Goal: Information Seeking & Learning: Learn about a topic

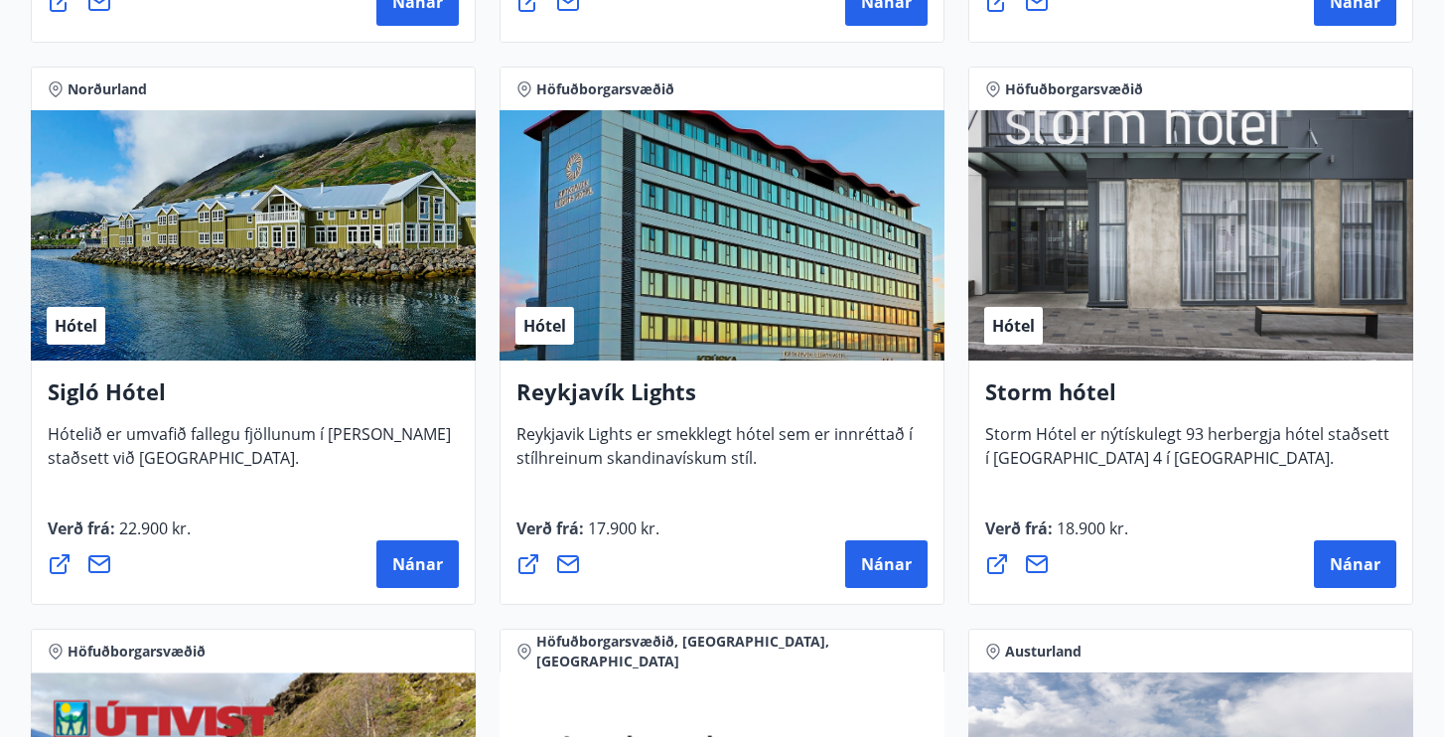
scroll to position [1444, 0]
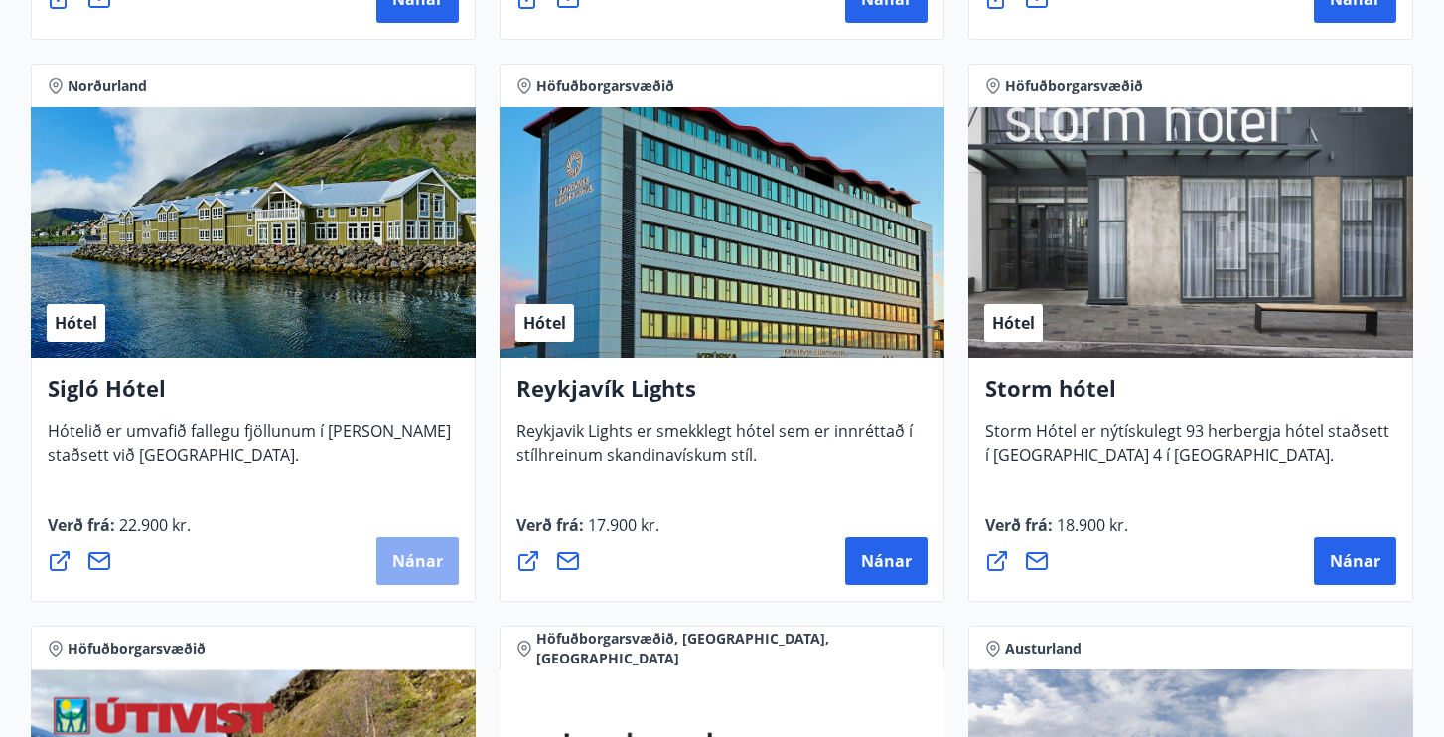
click at [417, 569] on span "Nánar" at bounding box center [417, 561] width 51 height 22
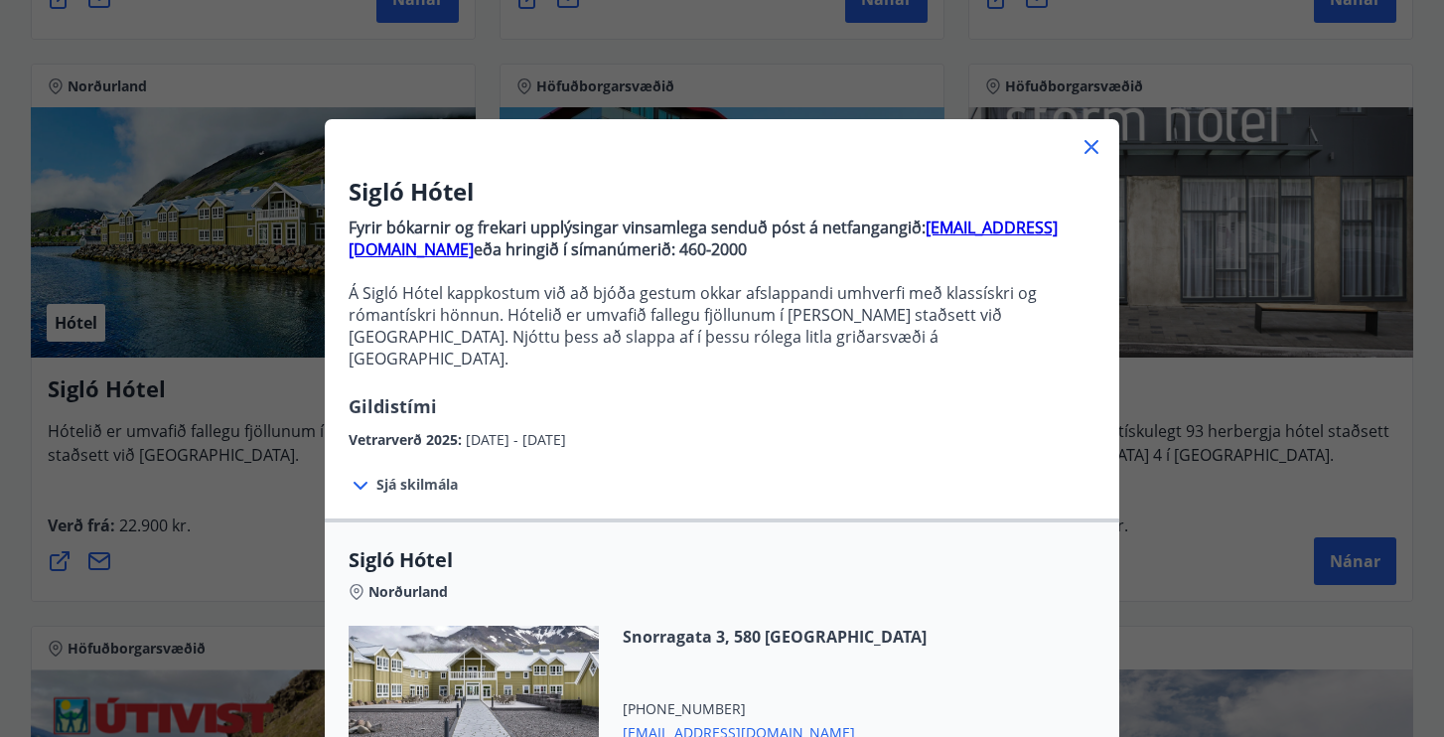
scroll to position [0, 0]
click at [1078, 144] on div at bounding box center [722, 139] width 794 height 40
click at [1093, 150] on icon at bounding box center [1091, 147] width 14 height 14
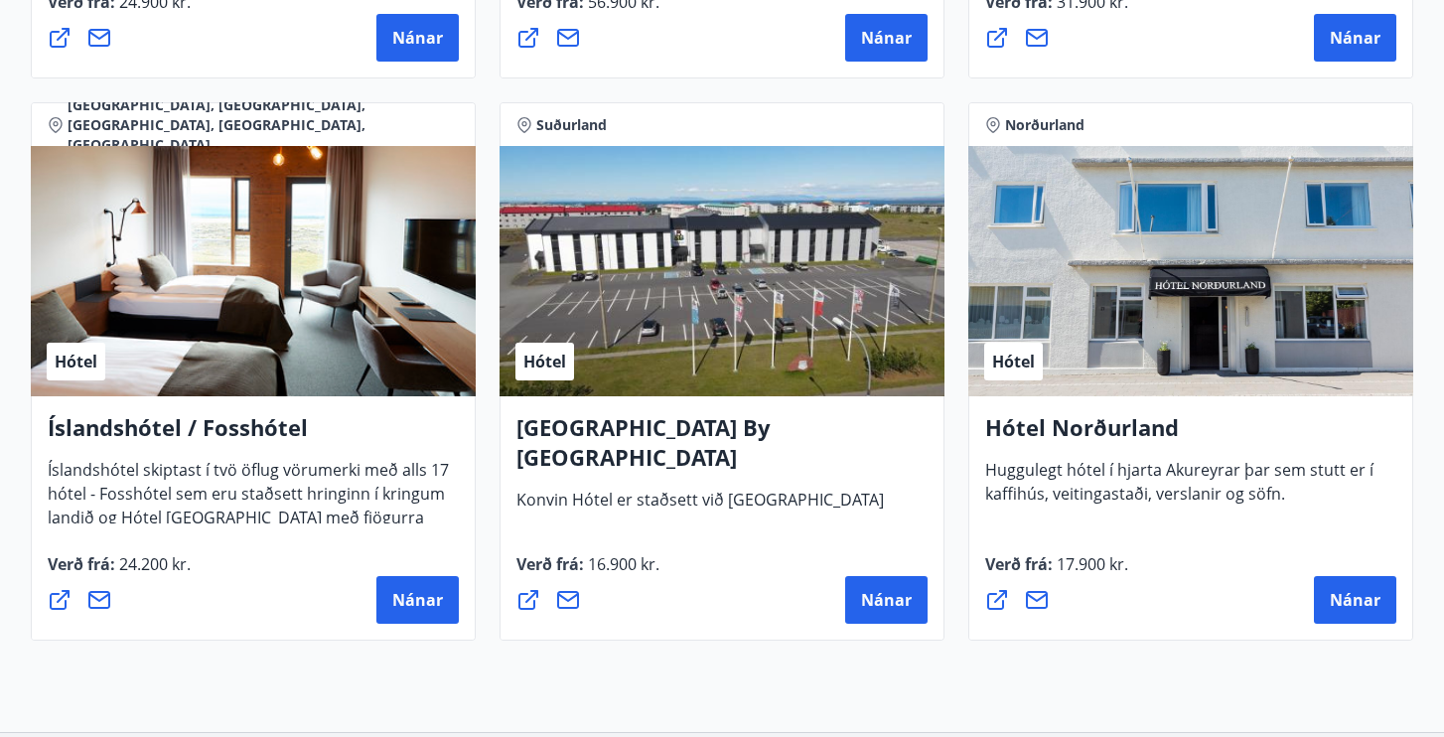
scroll to position [4779, 0]
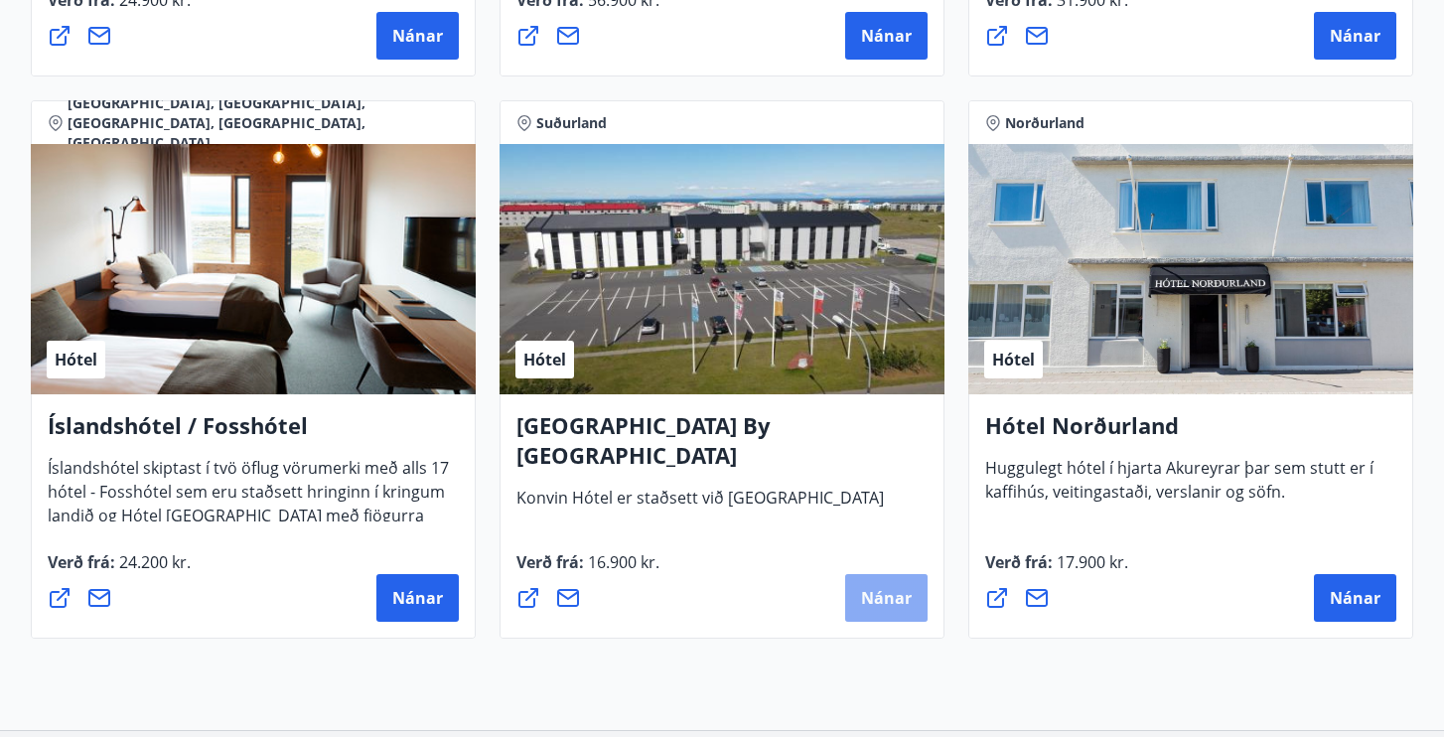
click at [886, 591] on span "Nánar" at bounding box center [886, 598] width 51 height 22
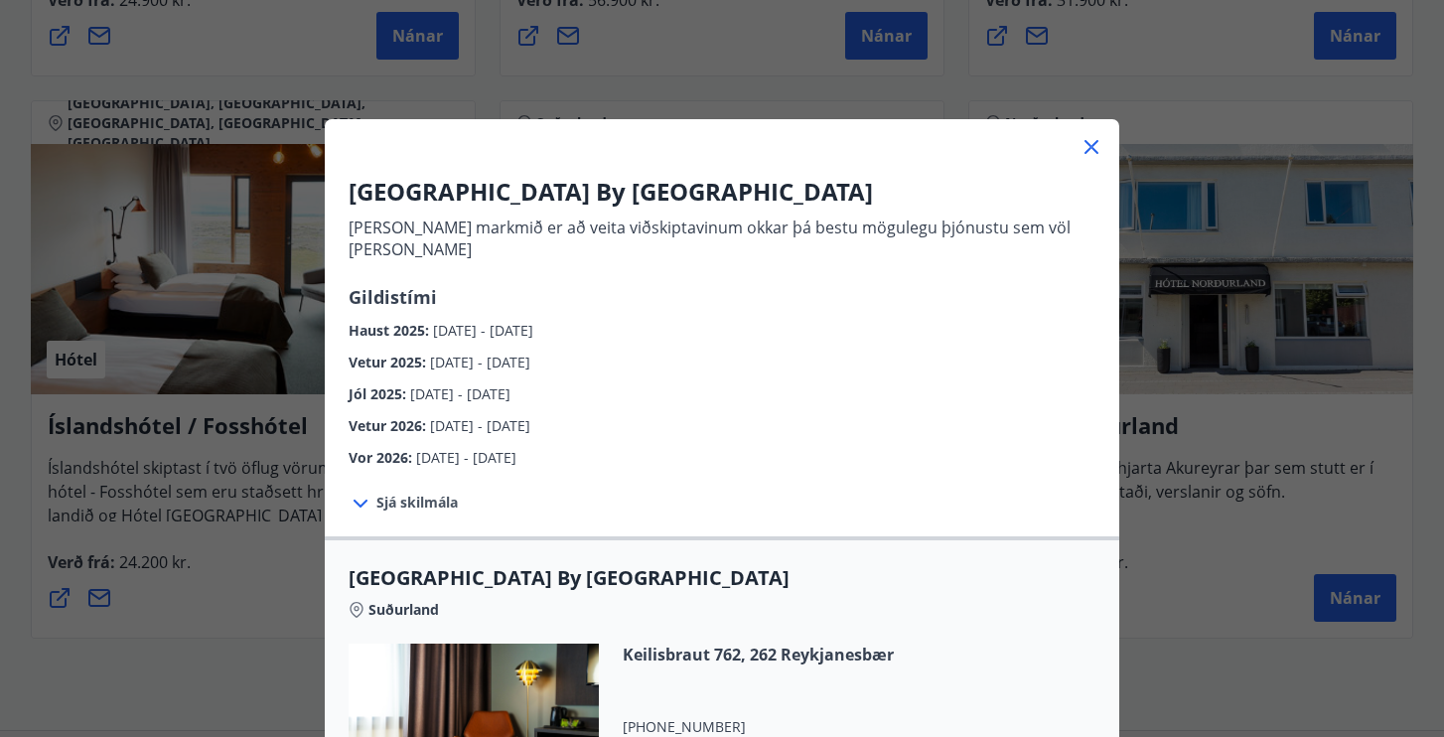
scroll to position [0, 0]
click at [1091, 148] on icon at bounding box center [1091, 147] width 3 height 3
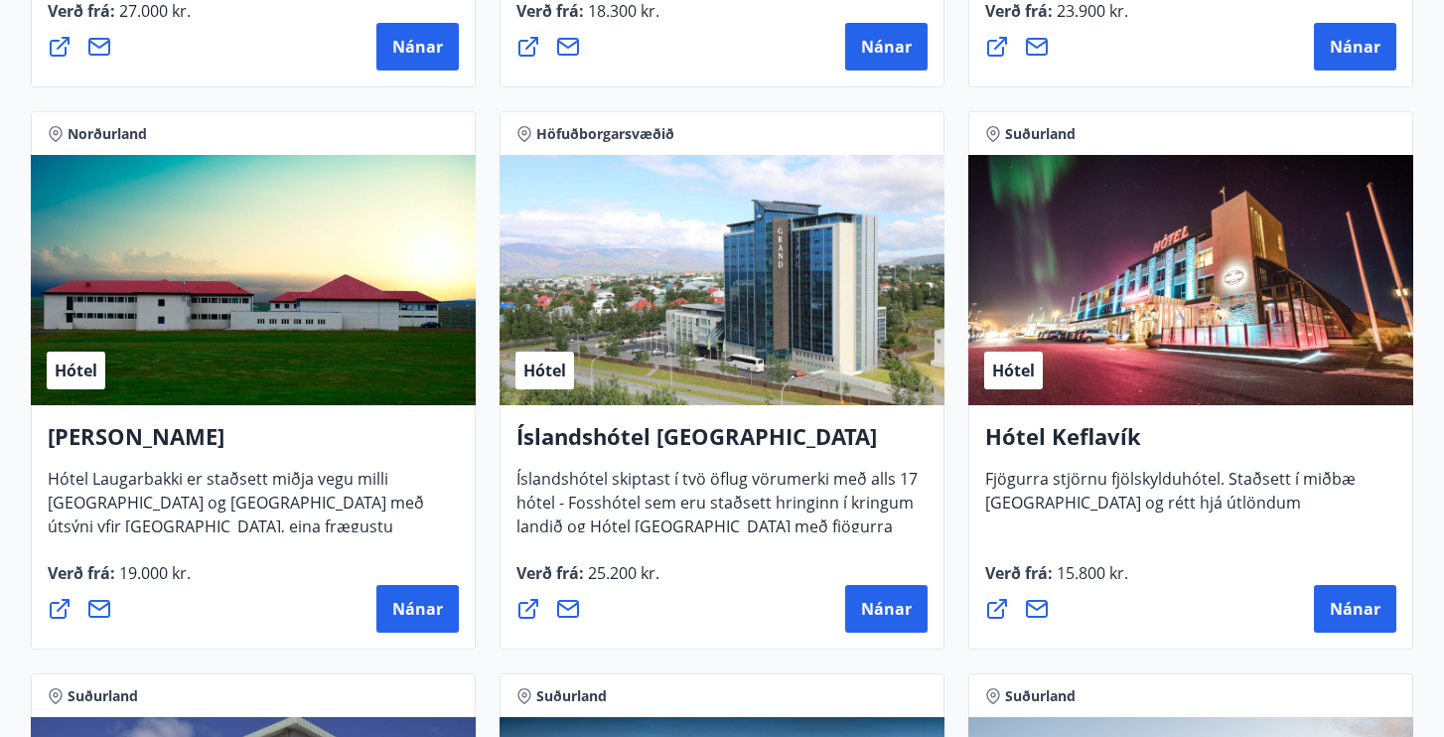
scroll to position [3641, 0]
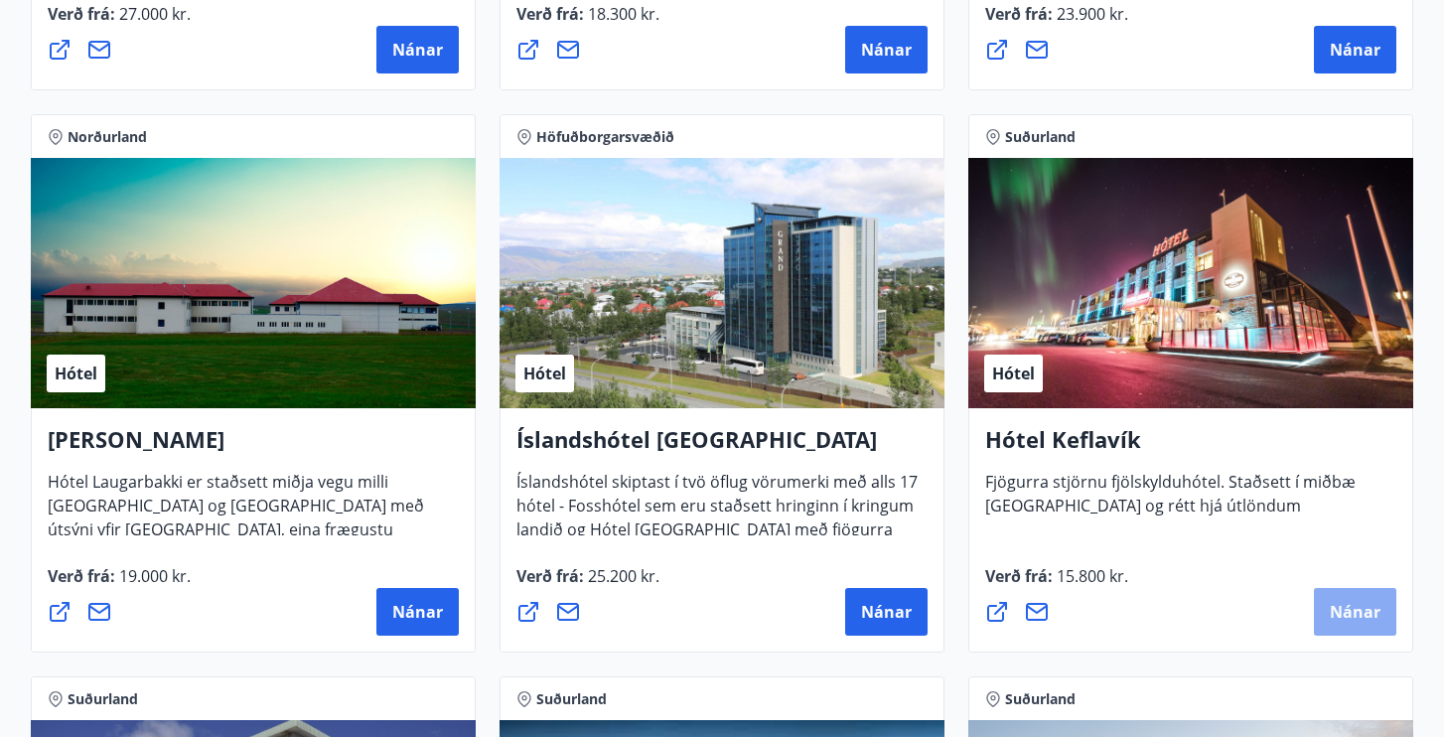
click at [1350, 620] on span "Nánar" at bounding box center [1355, 612] width 51 height 22
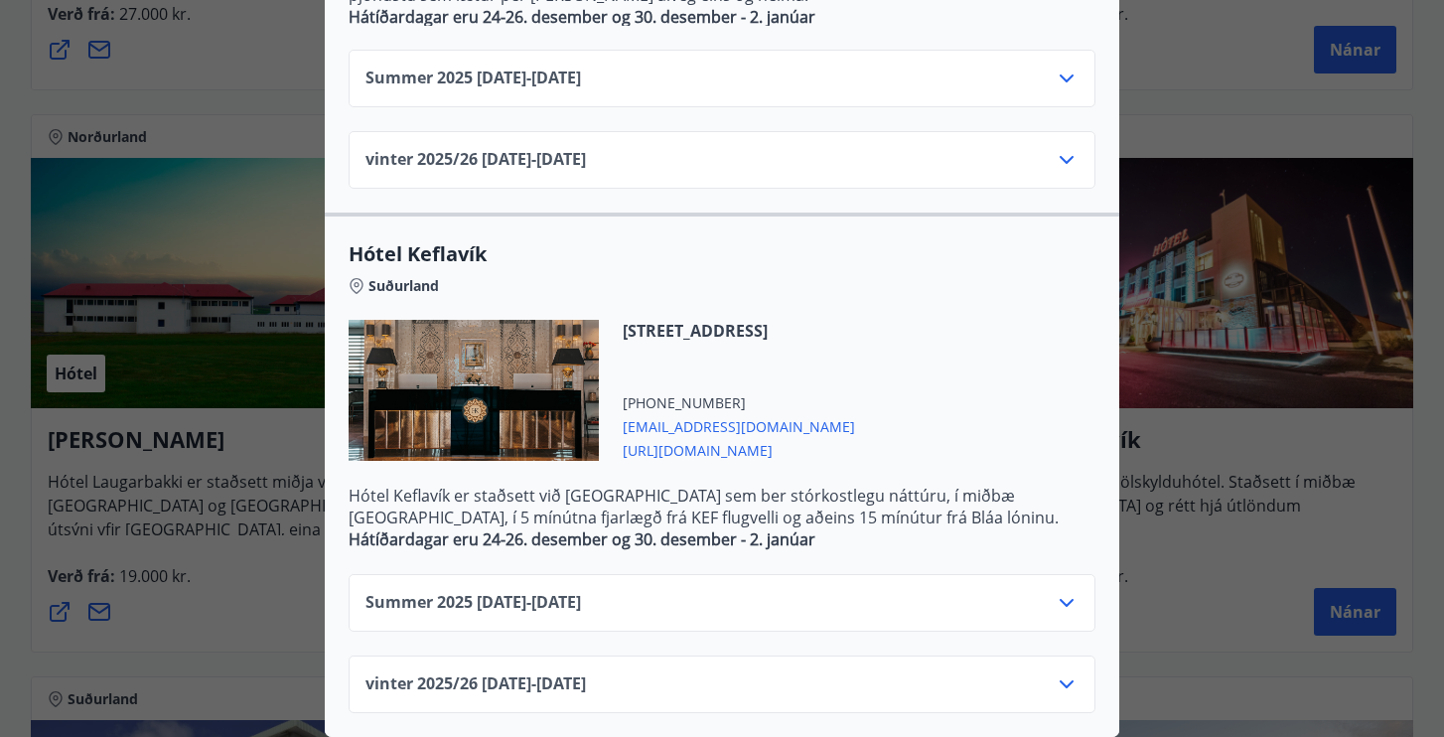
scroll to position [751, 0]
click at [1074, 609] on icon at bounding box center [1066, 603] width 24 height 24
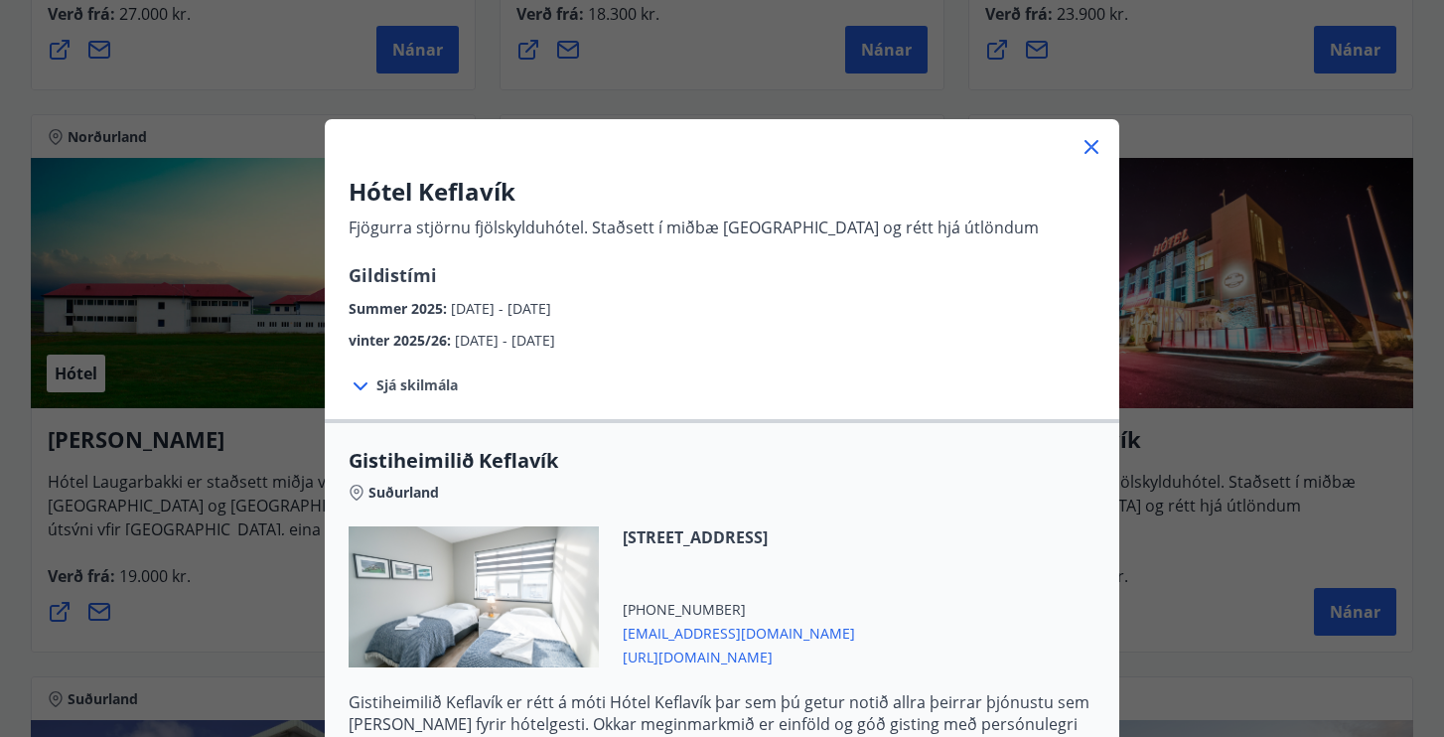
scroll to position [0, 0]
click at [432, 382] on span "Sjá skilmála" at bounding box center [416, 385] width 81 height 20
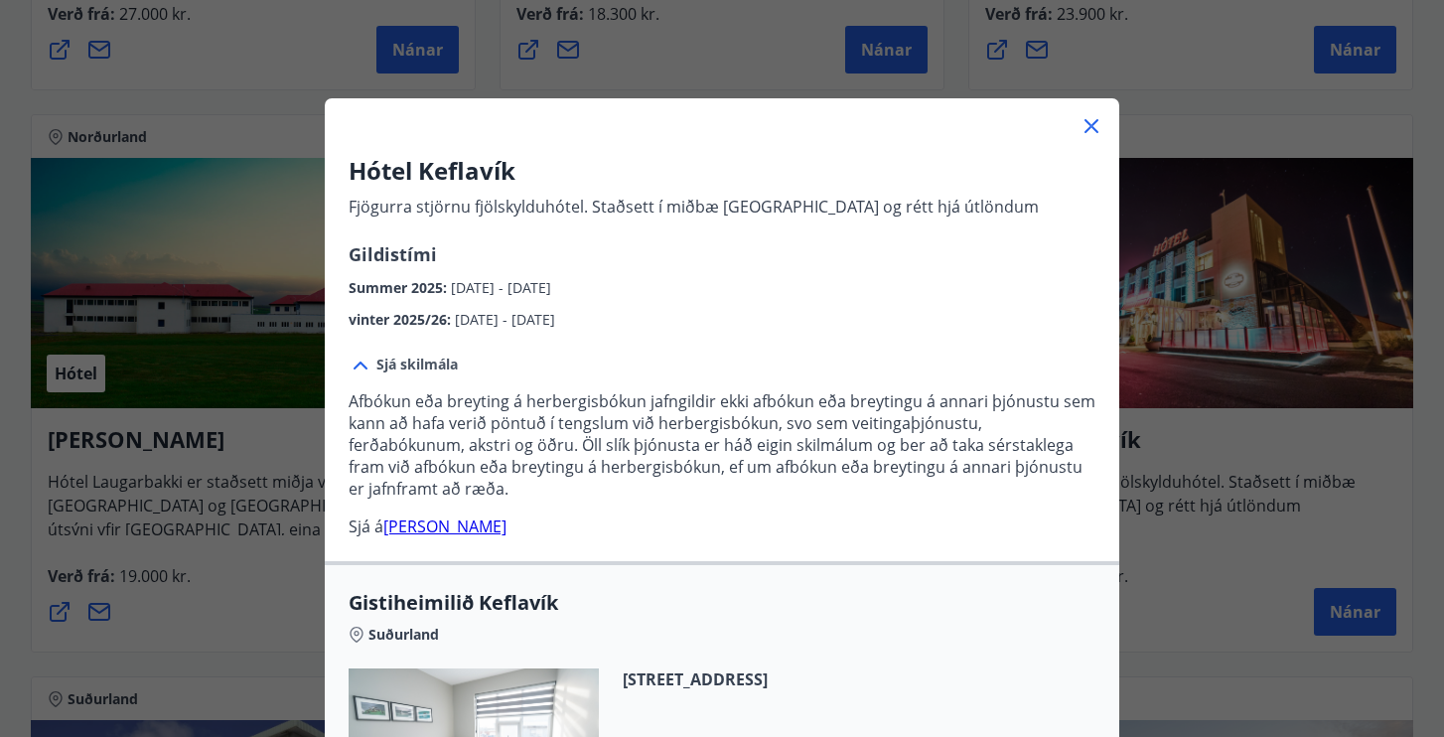
scroll to position [31, 0]
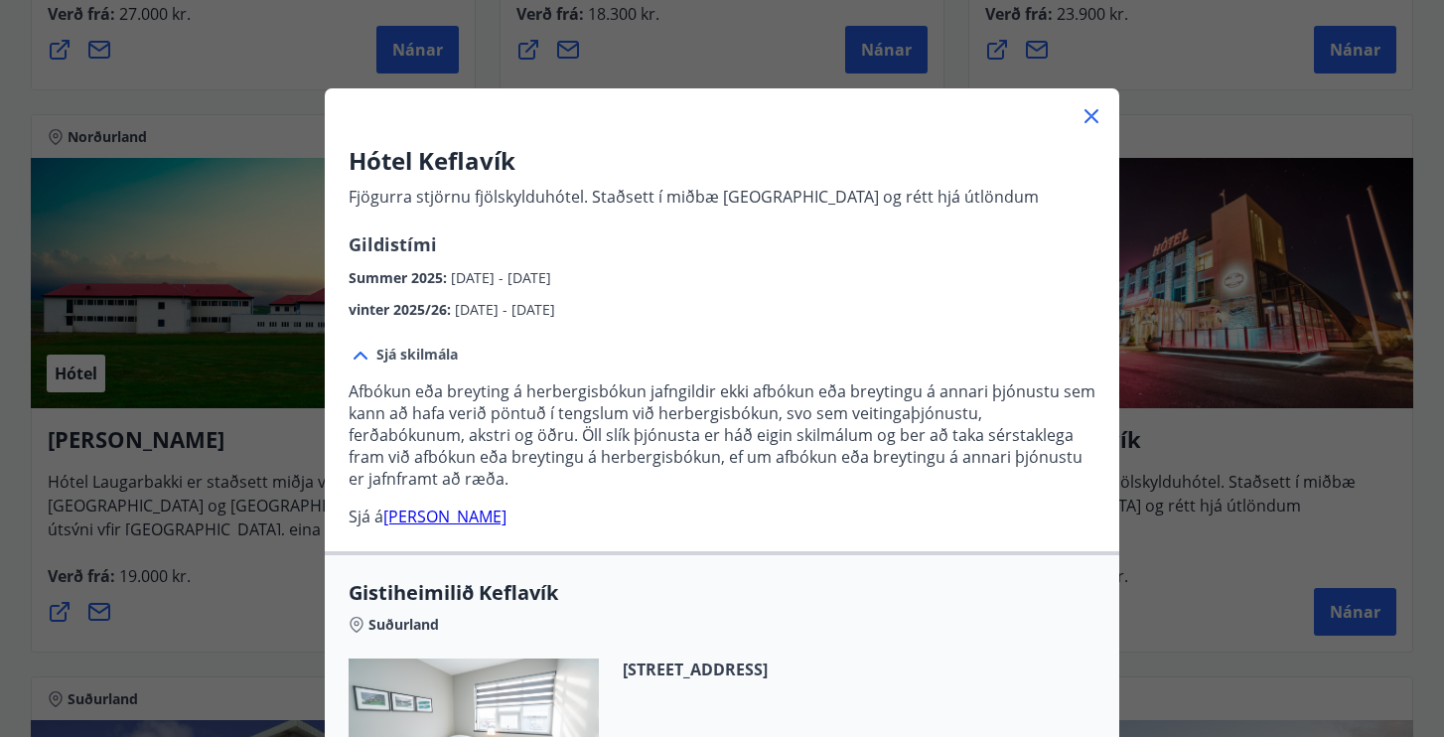
click at [1091, 114] on icon at bounding box center [1091, 116] width 24 height 24
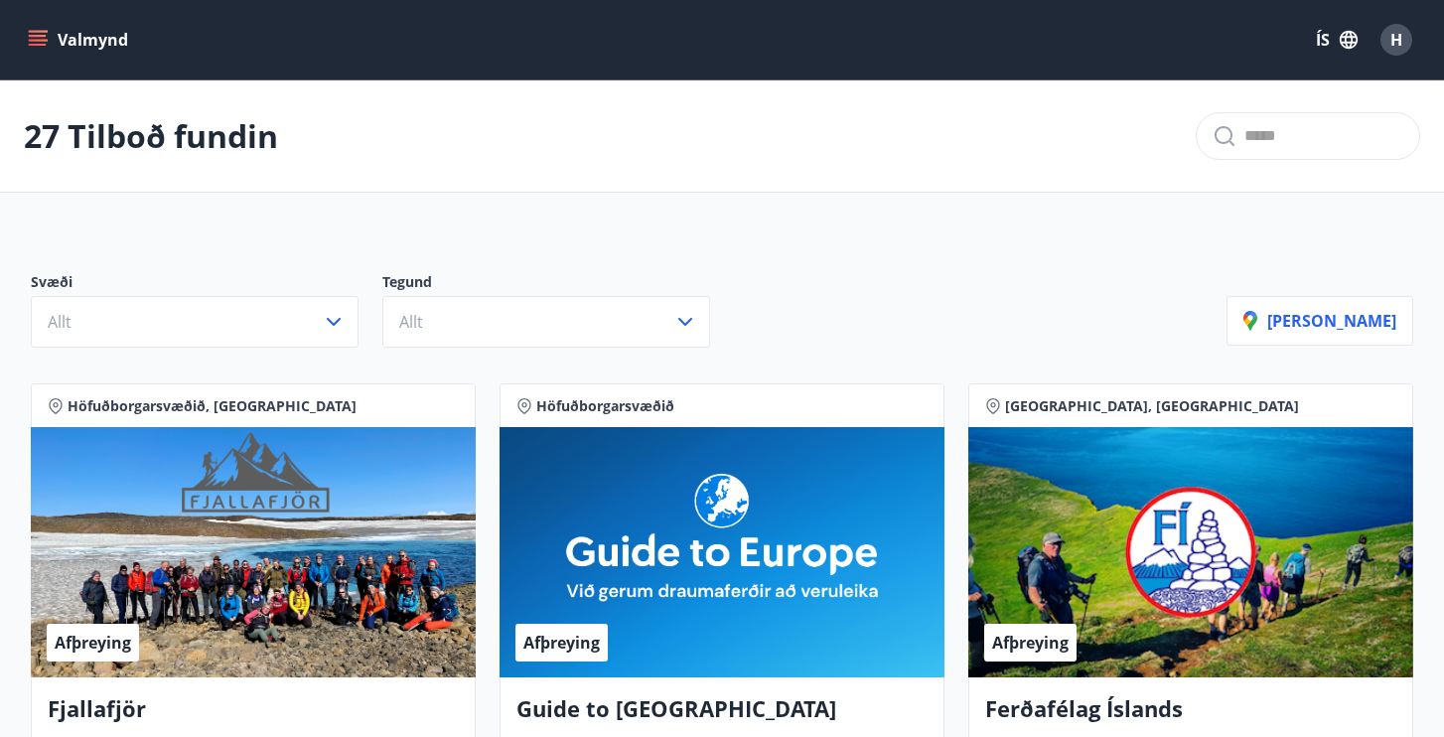
scroll to position [0, 0]
